Goal: Task Accomplishment & Management: Use online tool/utility

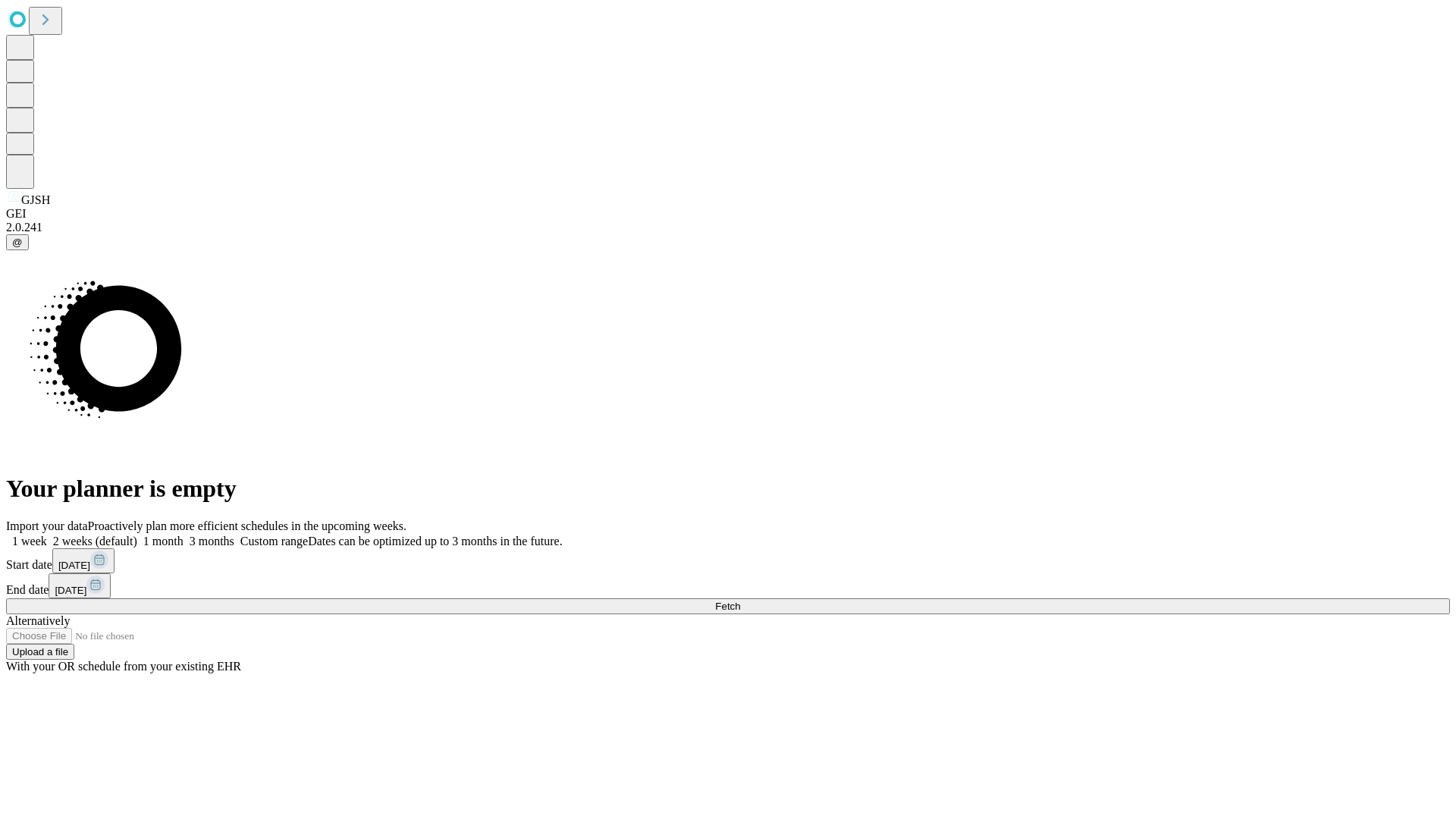
click at [740, 601] on span "Fetch" at bounding box center [727, 607] width 25 height 12
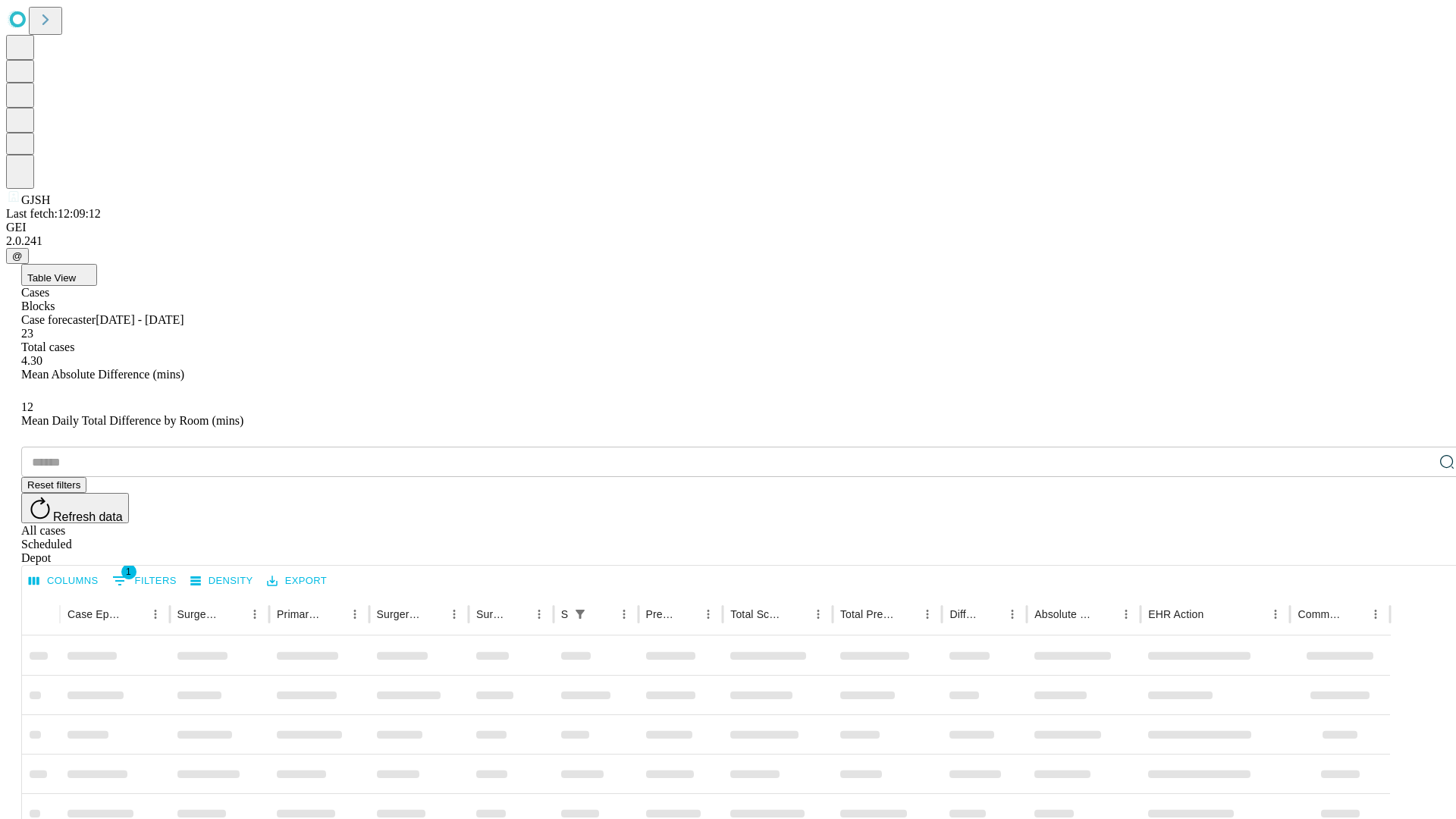
click at [1417, 552] on div "Depot" at bounding box center [743, 559] width 1444 height 14
